Goal: Task Accomplishment & Management: Use online tool/utility

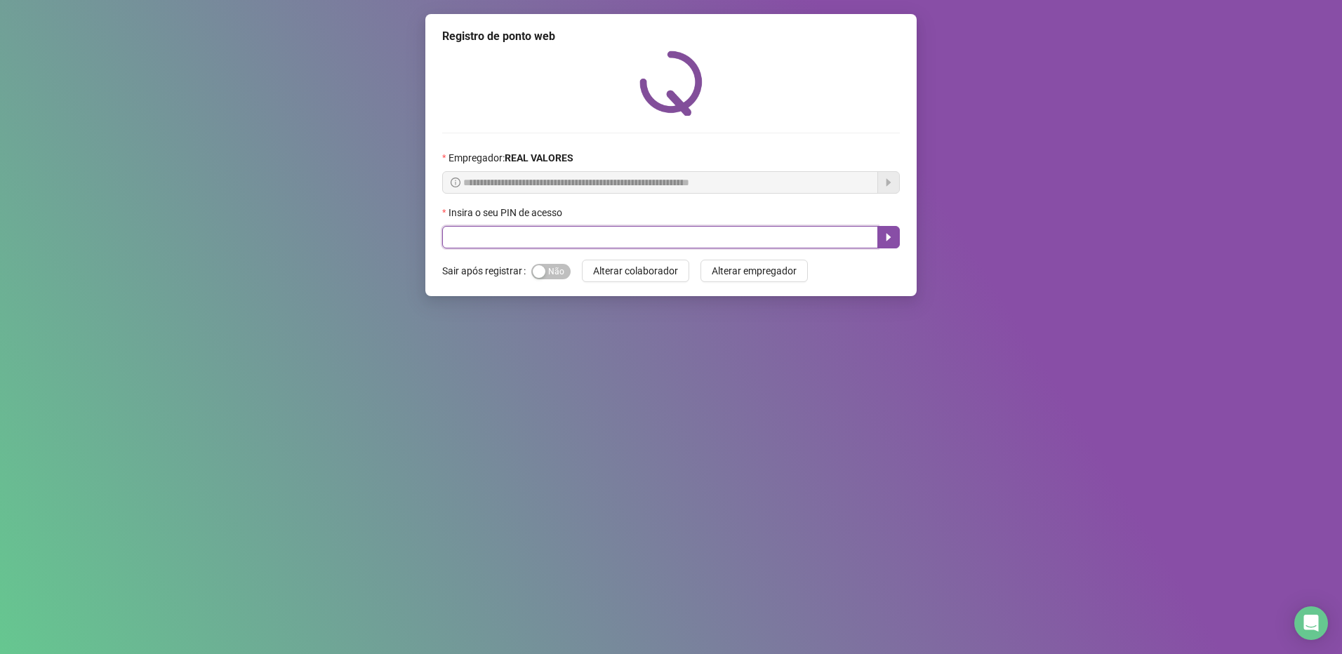
click at [608, 237] on input "text" at bounding box center [660, 237] width 436 height 22
type input "*****"
click at [888, 237] on icon "caret-right" at bounding box center [888, 238] width 5 height 8
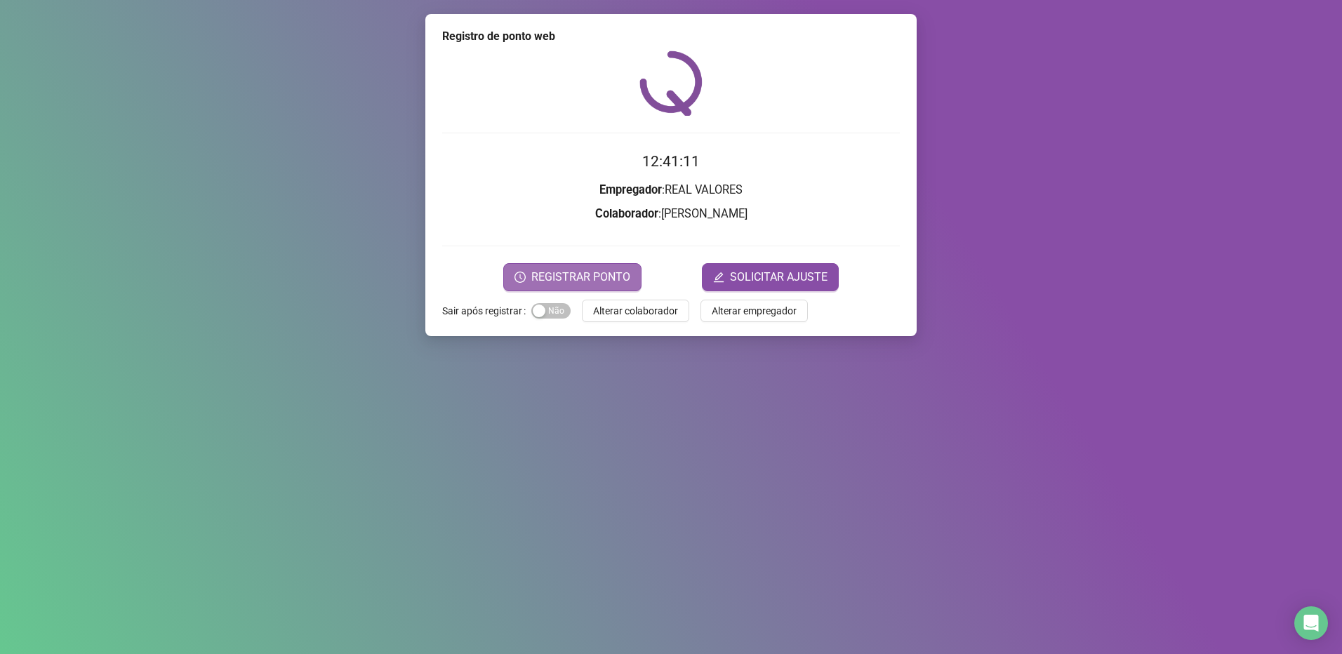
click at [577, 281] on span "REGISTRAR PONTO" at bounding box center [580, 277] width 99 height 17
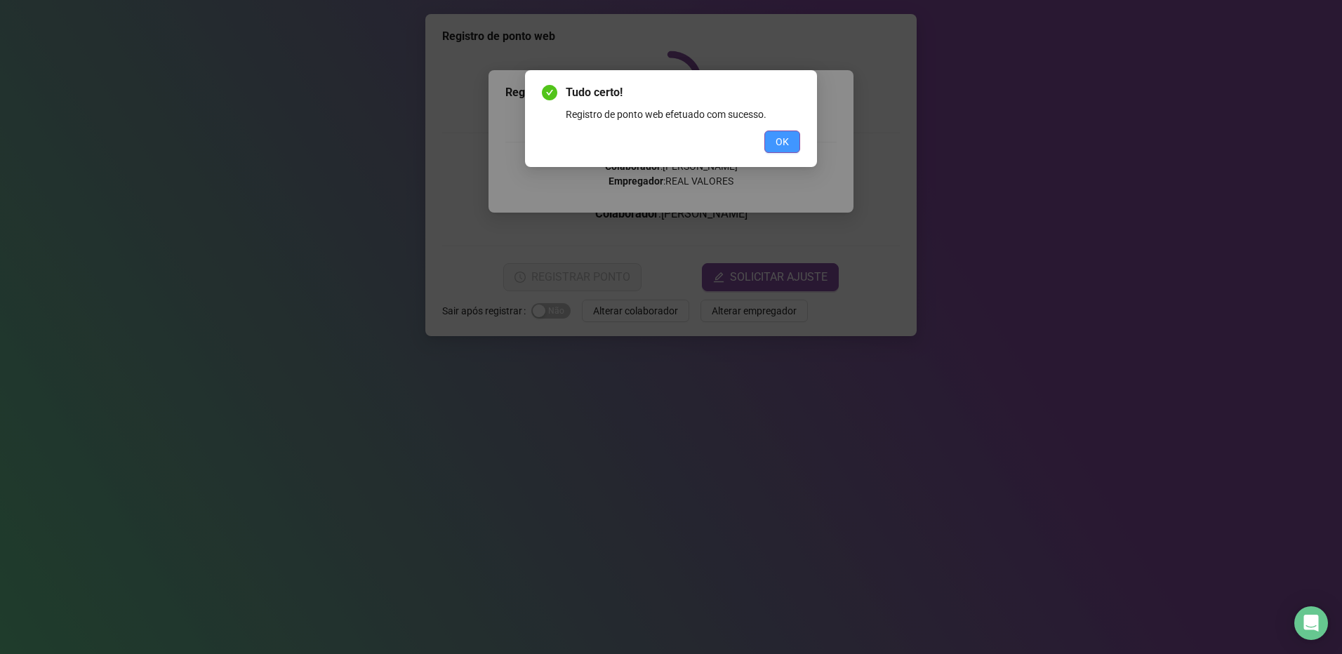
click at [771, 142] on button "OK" at bounding box center [782, 142] width 36 height 22
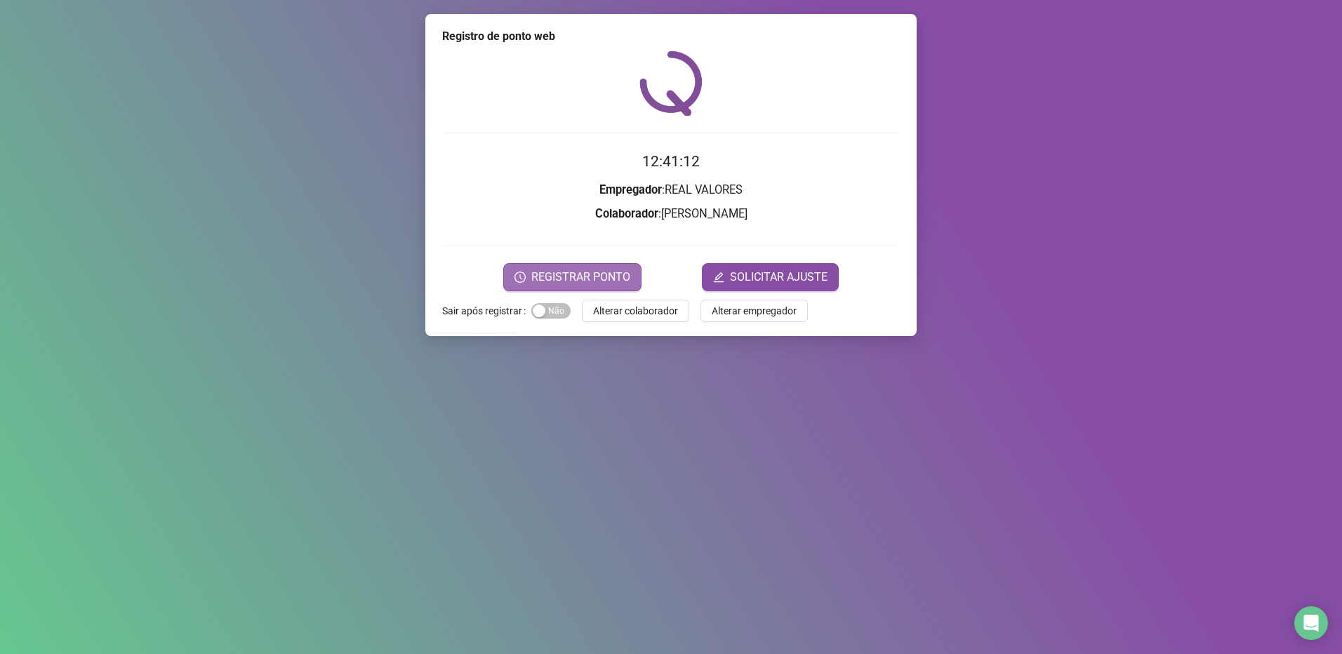
click at [534, 284] on span "REGISTRAR PONTO" at bounding box center [580, 277] width 99 height 17
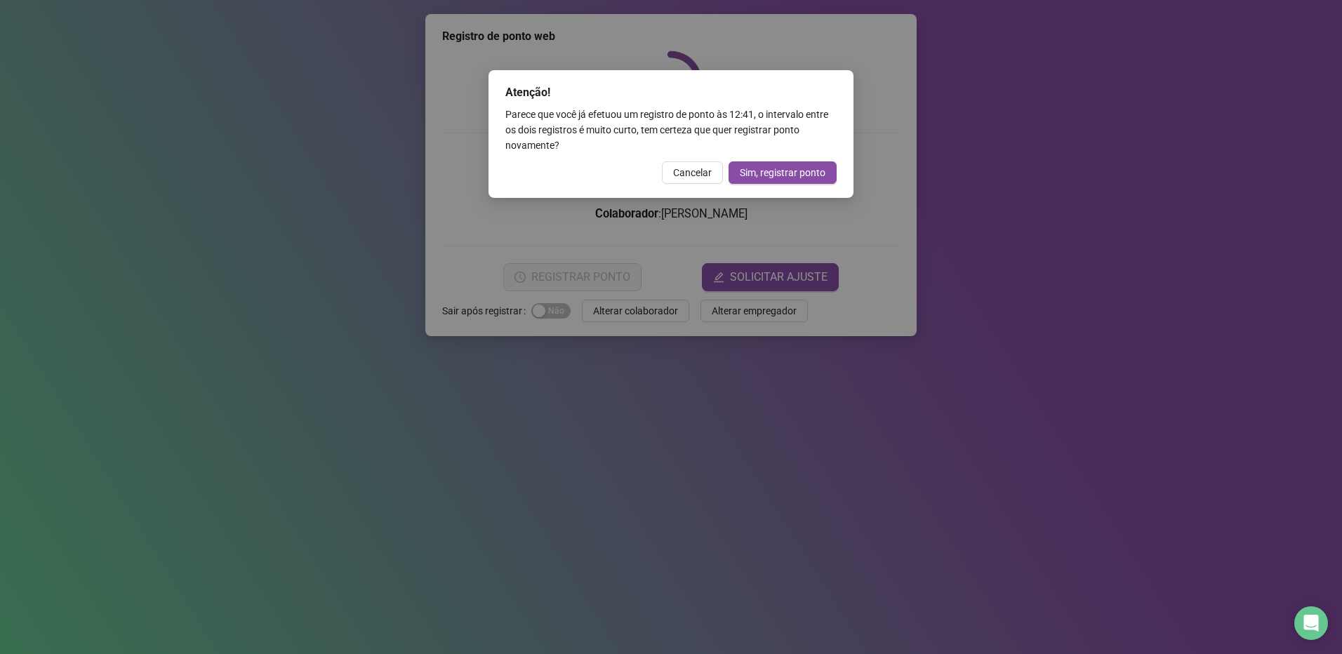
click at [690, 170] on span "Cancelar" at bounding box center [692, 172] width 39 height 15
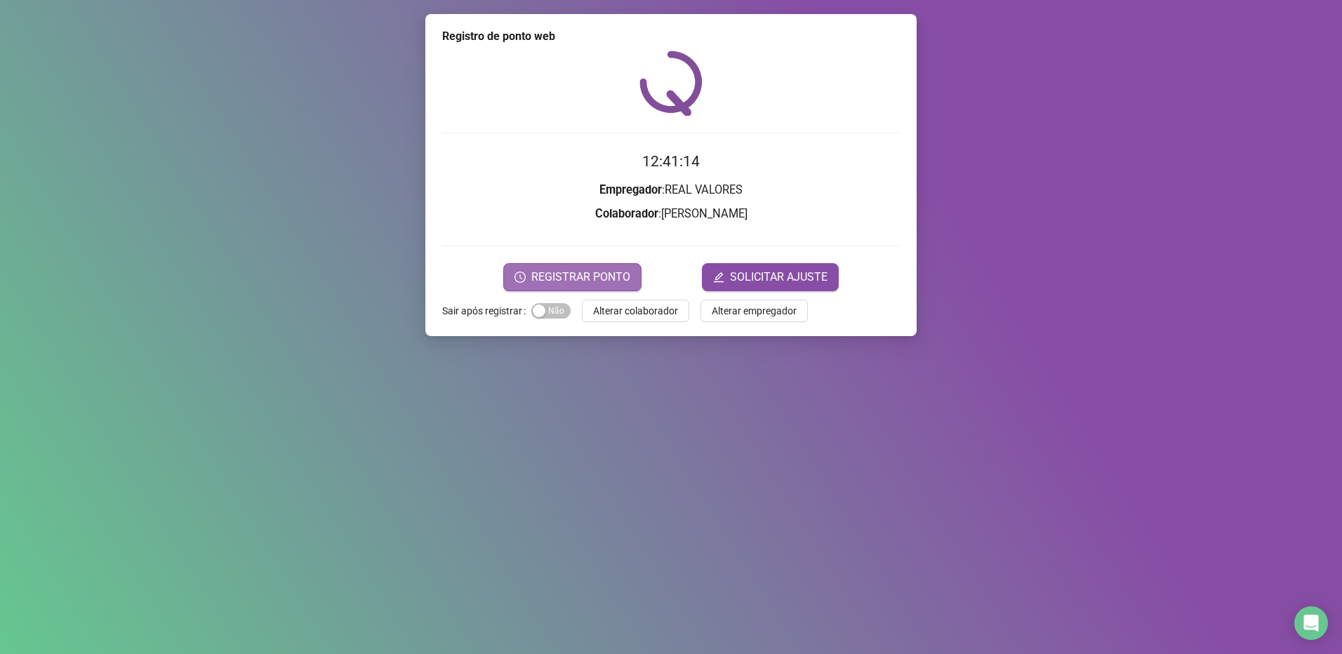
click at [570, 264] on button "REGISTRAR PONTO" at bounding box center [572, 277] width 138 height 28
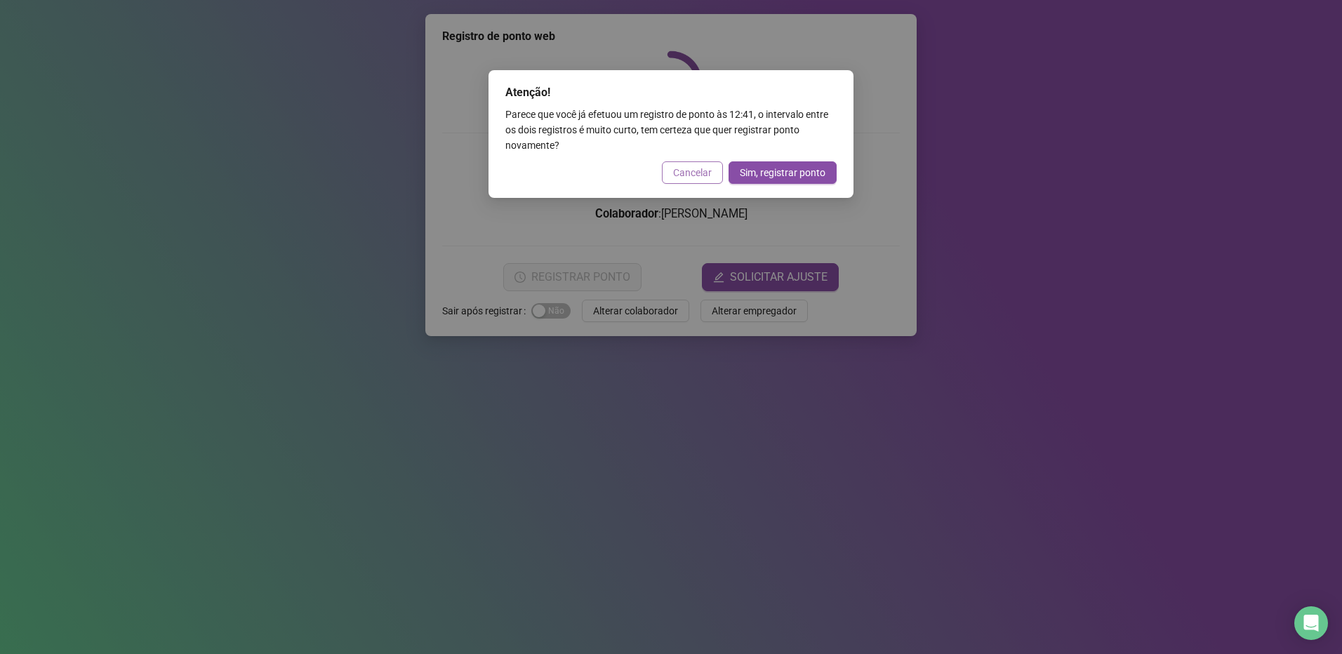
click at [674, 177] on span "Cancelar" at bounding box center [692, 172] width 39 height 15
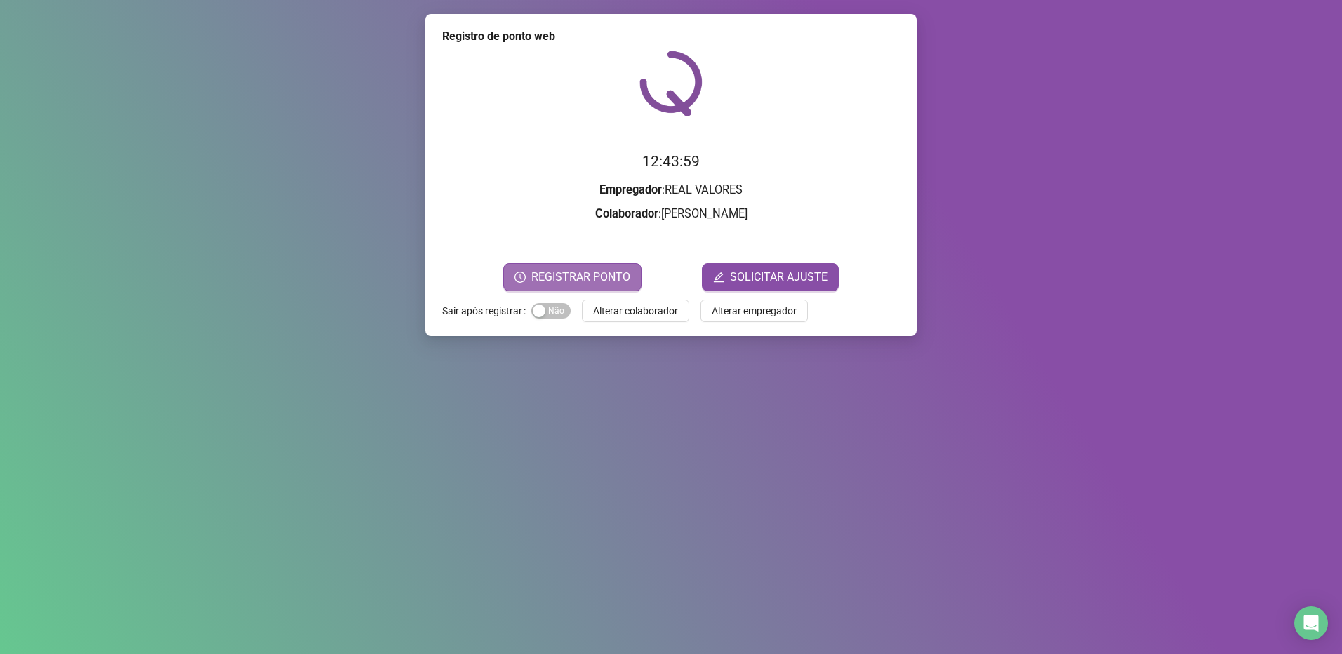
click at [564, 284] on span "REGISTRAR PONTO" at bounding box center [580, 277] width 99 height 17
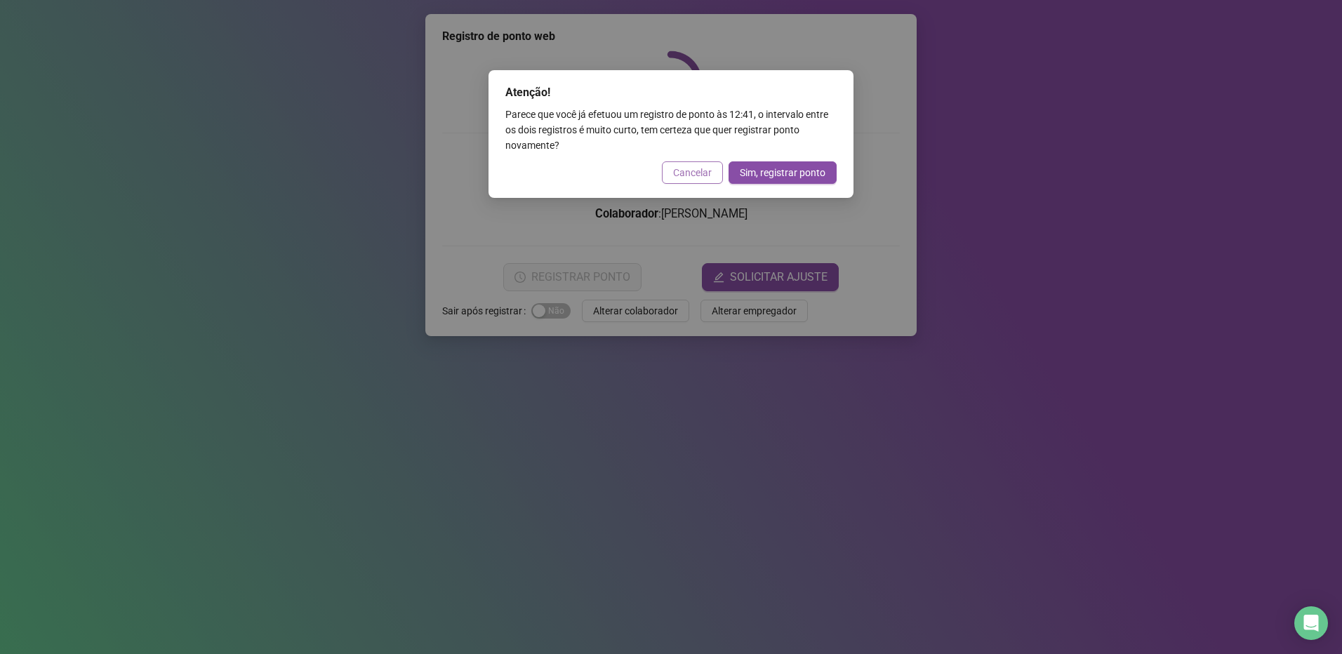
click at [697, 172] on span "Cancelar" at bounding box center [692, 172] width 39 height 15
